Goal: Task Accomplishment & Management: Complete application form

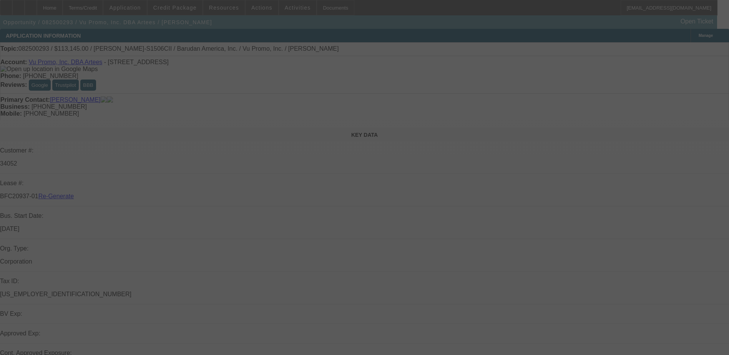
select select "3"
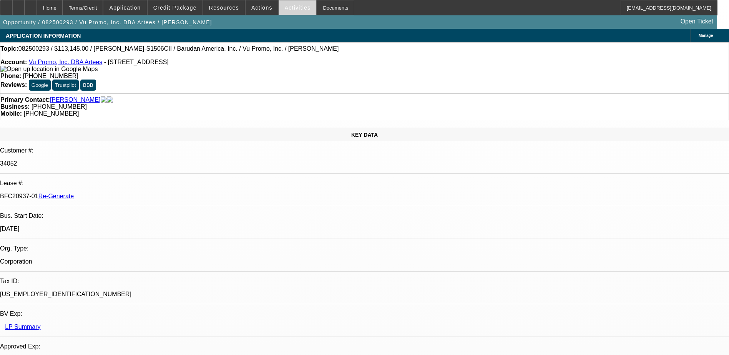
select select "0"
select select "2"
select select "0.1"
select select "1"
select select "2"
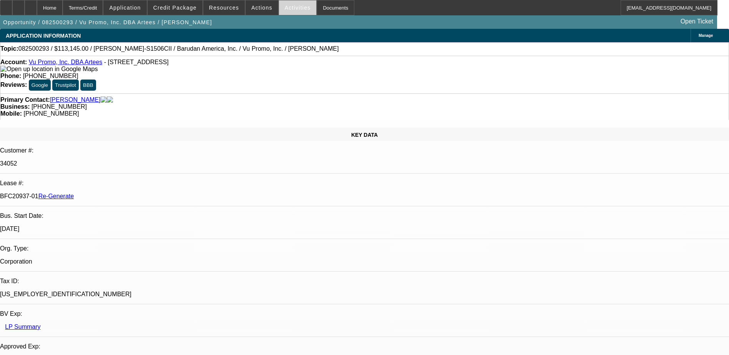
select select "4"
click at [285, 7] on span "Activities" at bounding box center [298, 8] width 26 height 6
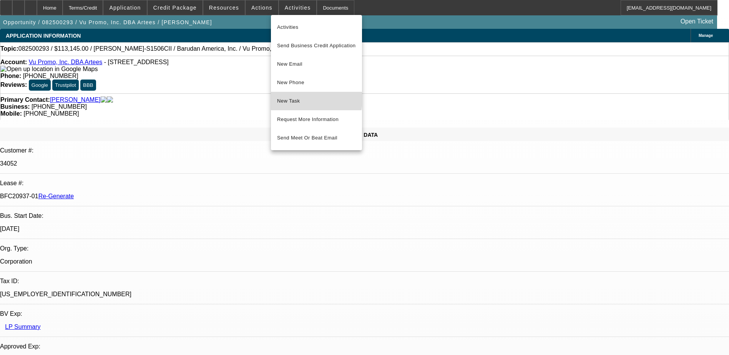
click at [298, 99] on span "New Task" at bounding box center [316, 100] width 79 height 9
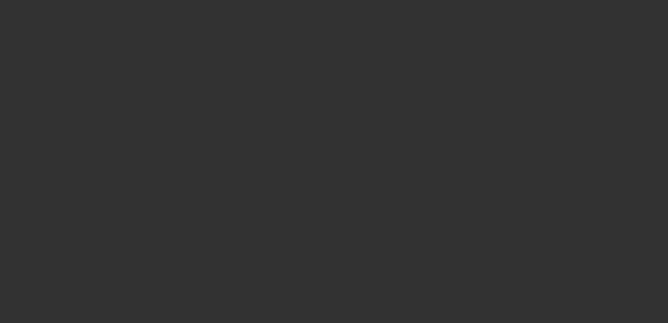
select select "4"
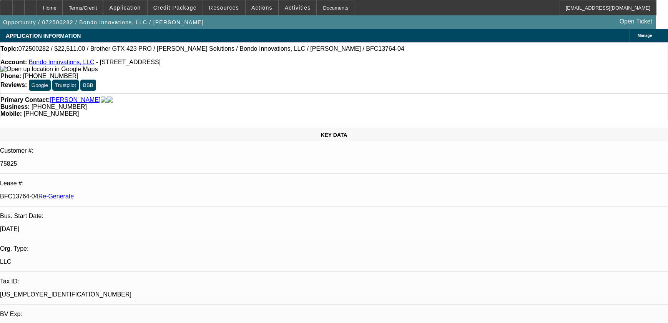
select select "0"
select select "0.1"
select select "4"
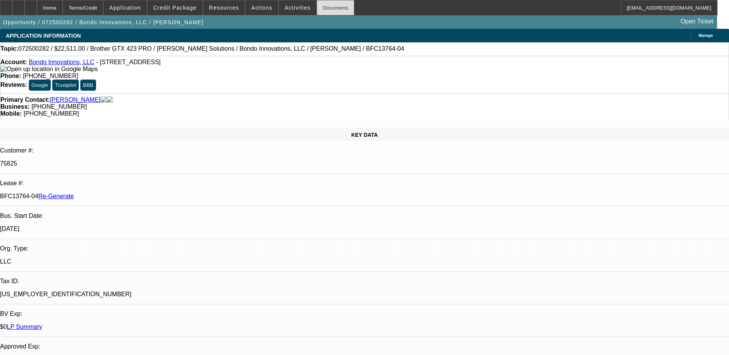
click at [327, 1] on div "Documents" at bounding box center [336, 7] width 38 height 15
click at [363, 7] on div "Home Terms/Credit Application Credit Package Resources Actions Activities Docum…" at bounding box center [358, 7] width 717 height 15
click at [89, 7] on div "Terms/Credit" at bounding box center [83, 7] width 41 height 15
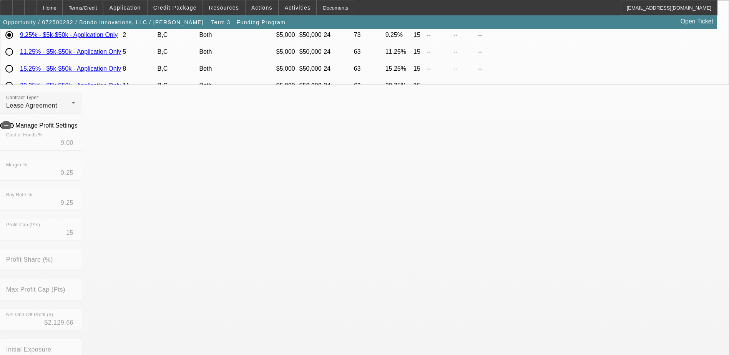
scroll to position [269, 0]
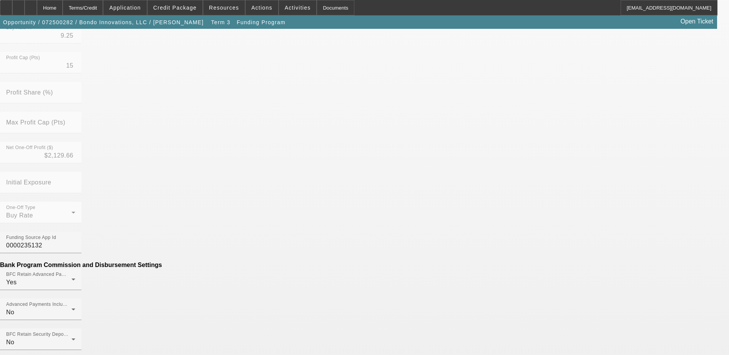
click at [294, 196] on mat-option "No" at bounding box center [308, 200] width 101 height 18
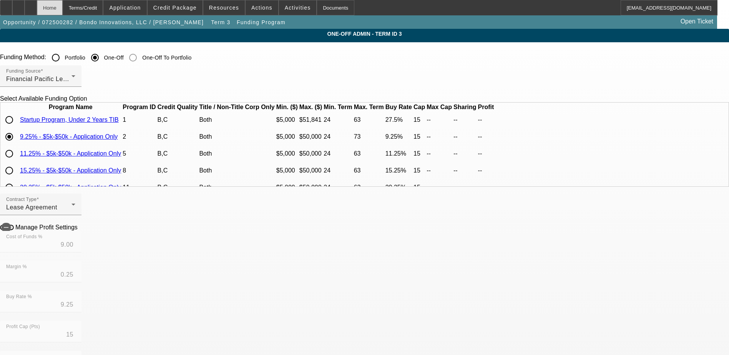
click at [63, 8] on div "Home" at bounding box center [50, 7] width 26 height 15
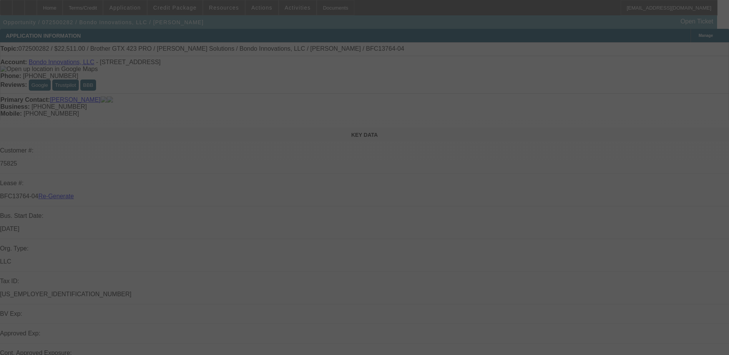
select select "4"
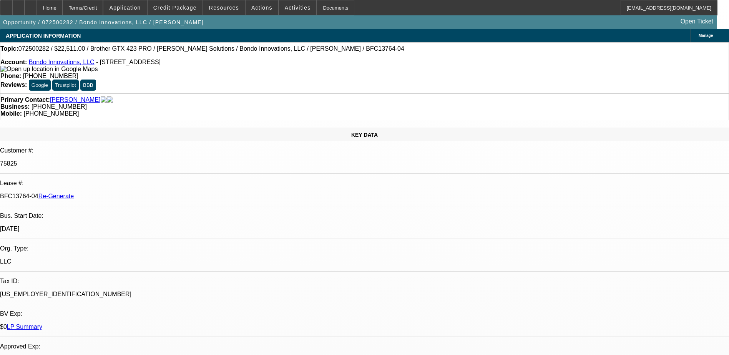
select select "0"
select select "0.1"
select select "1"
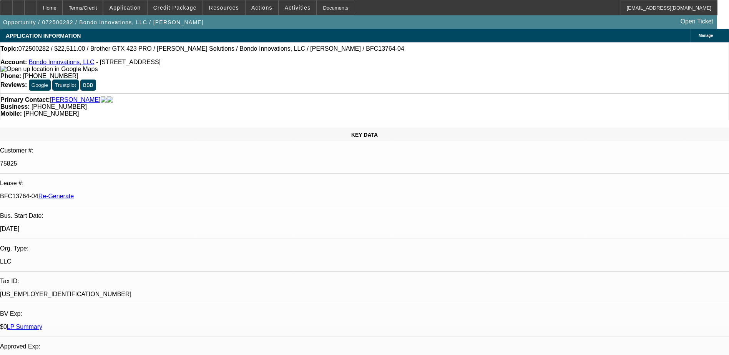
select select "4"
drag, startPoint x: 90, startPoint y: 131, endPoint x: 122, endPoint y: 134, distance: 32.4
click at [122, 193] on div "BFC13764-04 Re-Generate" at bounding box center [364, 196] width 729 height 7
copy p "BFC13764-04"
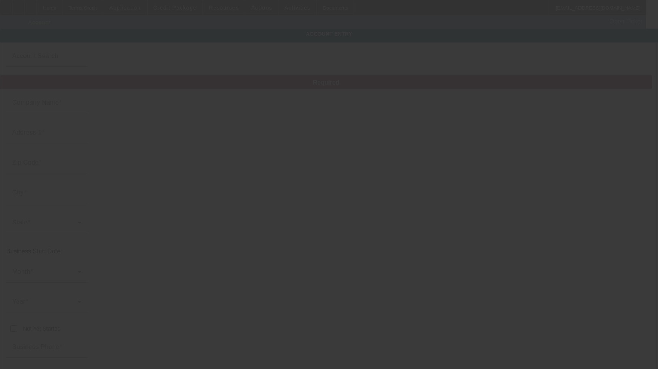
type input "Bondo Innovations, LLC"
type input "806 Main St E"
type input "28097"
type input "Locust"
type input "[PHONE_NUMBER]"
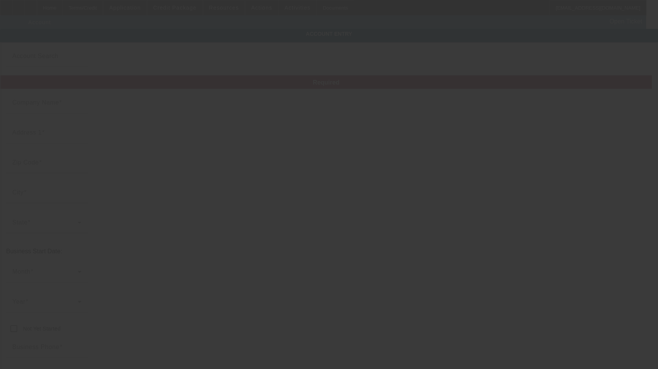
type input "martina@bondoinnovations.com"
type input "Stanly"
type input "[US_EMPLOYER_IDENTIFICATION_NUMBER]"
type input "sign making, welding/fabrication, and garments"
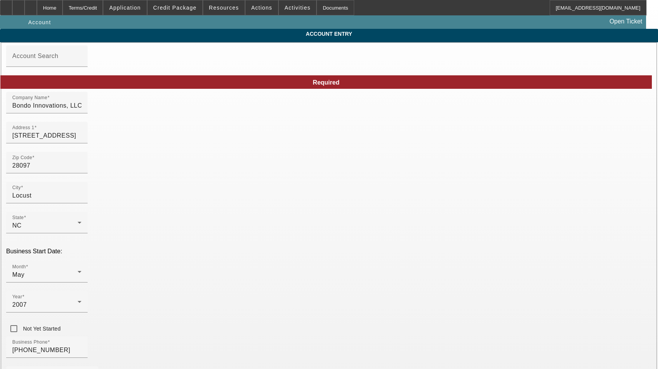
type input "7/14/2025"
